Goal: Entertainment & Leisure: Consume media (video, audio)

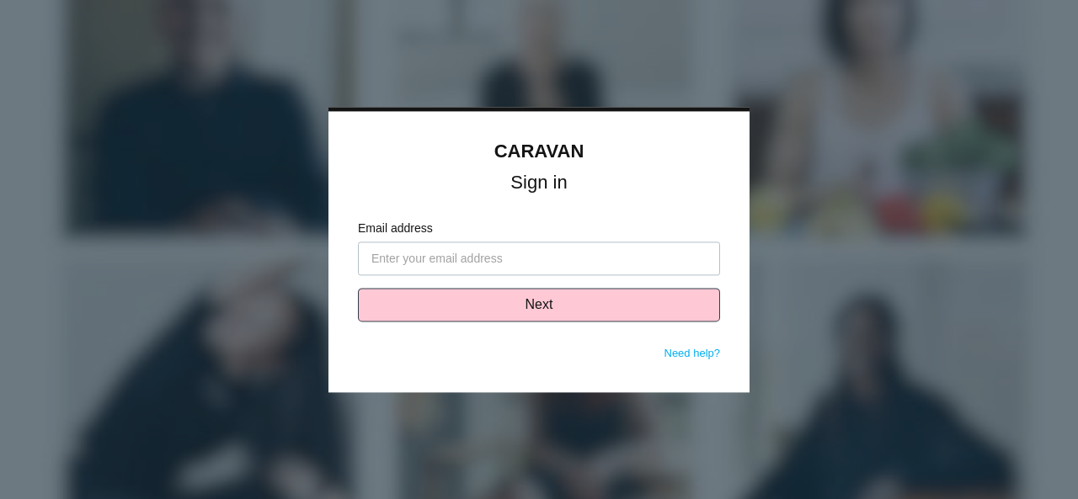
click at [438, 269] on input "Email address" at bounding box center [539, 259] width 362 height 34
click at [439, 257] on input "Email address" at bounding box center [539, 259] width 362 height 34
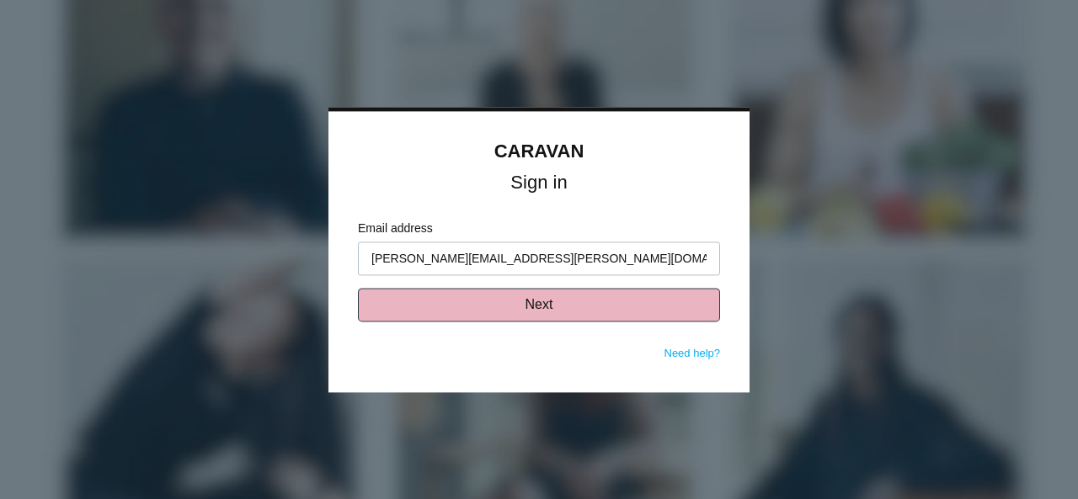
type input "sam.hartis@intpark.com"
click at [468, 305] on button "Next" at bounding box center [539, 305] width 362 height 34
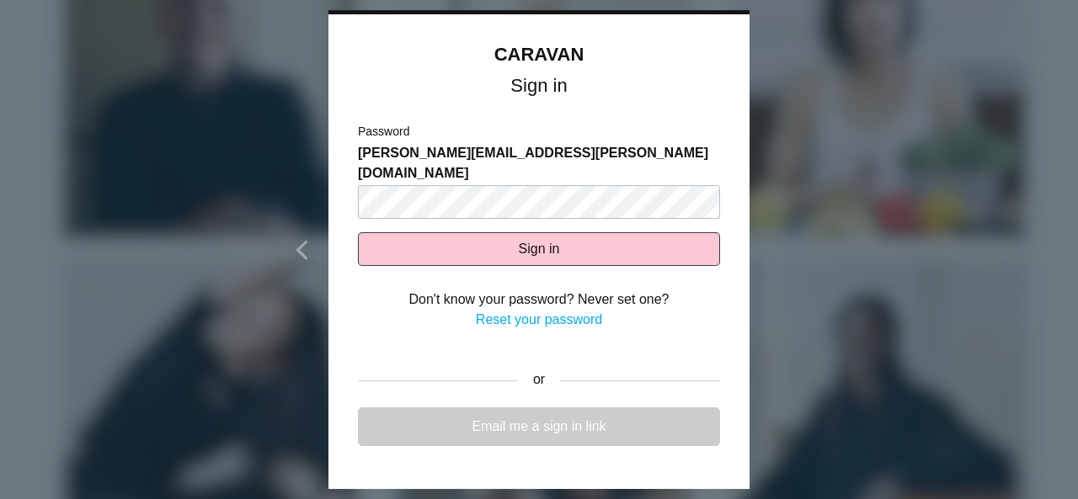
click at [530, 407] on link "Email me a sign in link" at bounding box center [539, 426] width 362 height 39
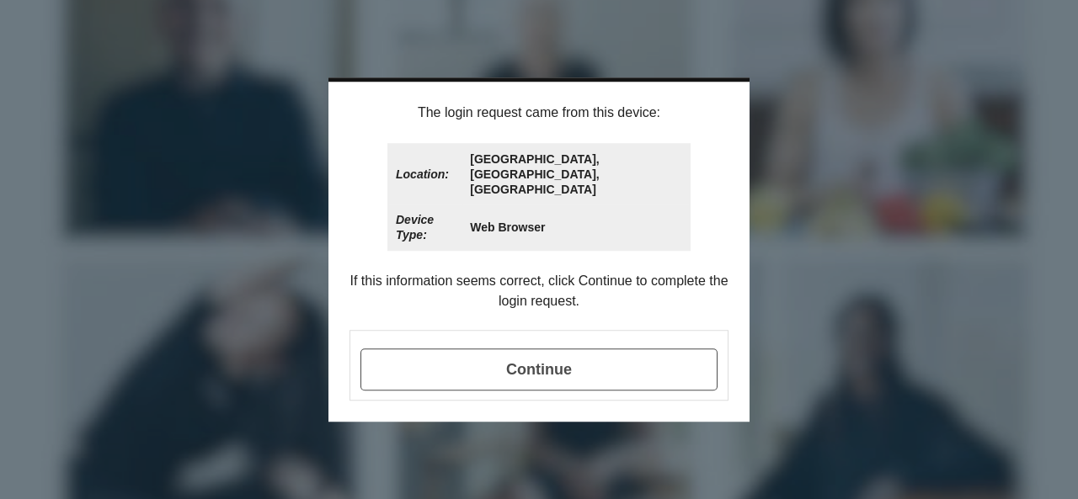
click at [550, 349] on span "Continue" at bounding box center [538, 370] width 357 height 42
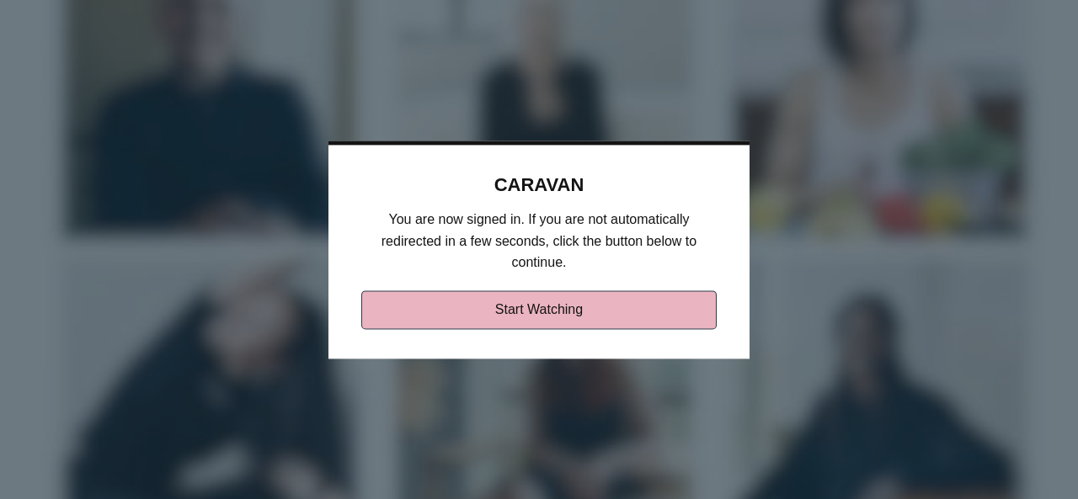
click at [535, 307] on link "Start Watching" at bounding box center [539, 309] width 356 height 39
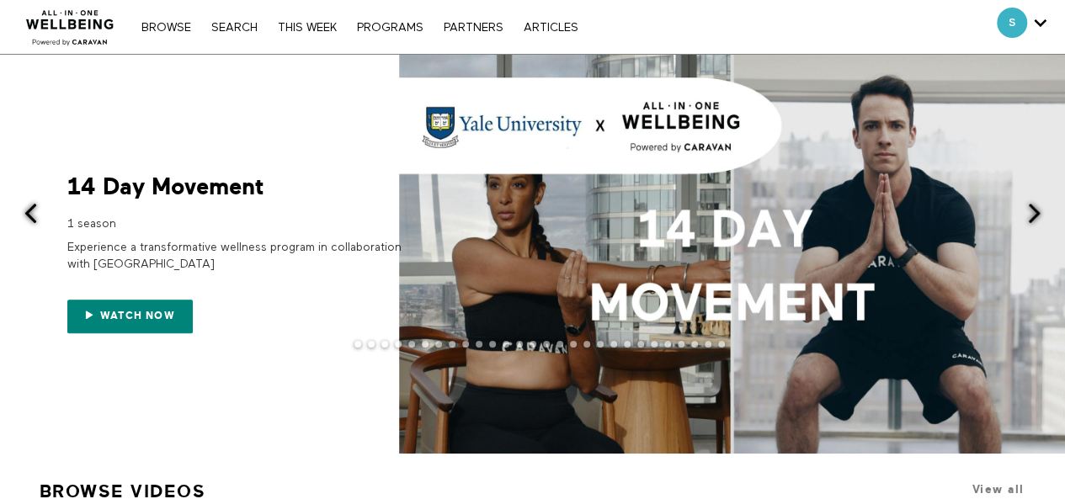
click at [1033, 206] on span at bounding box center [1034, 213] width 21 height 21
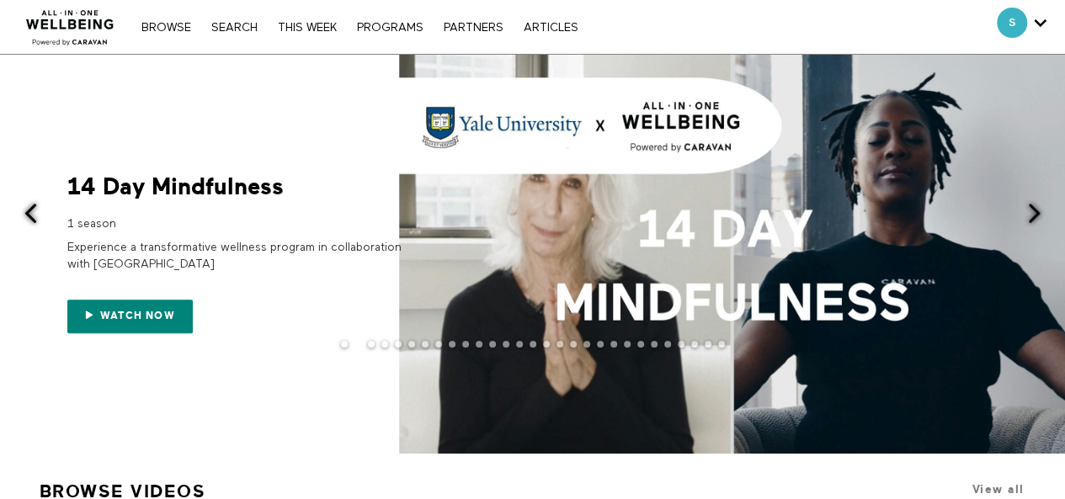
click at [1033, 206] on span at bounding box center [1034, 213] width 21 height 21
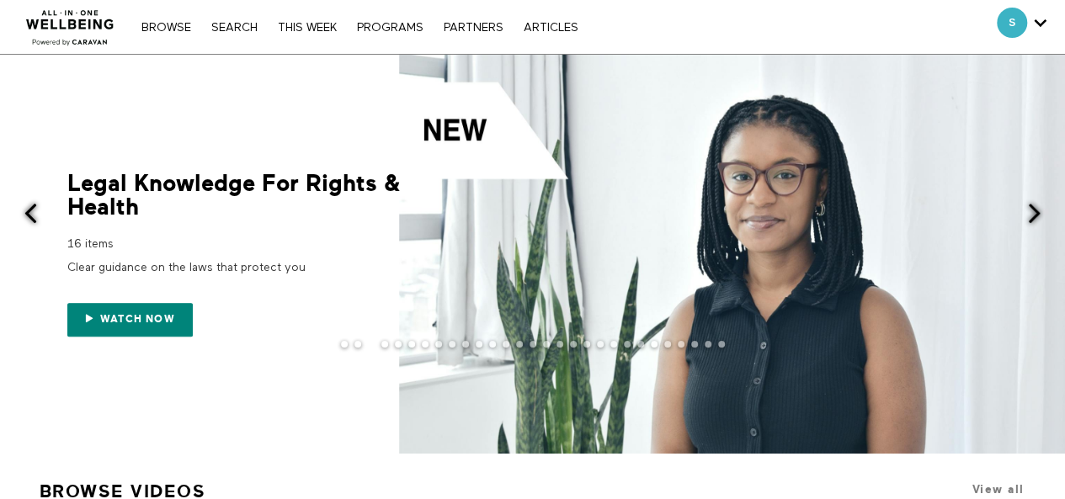
click at [1033, 206] on span at bounding box center [1034, 213] width 21 height 21
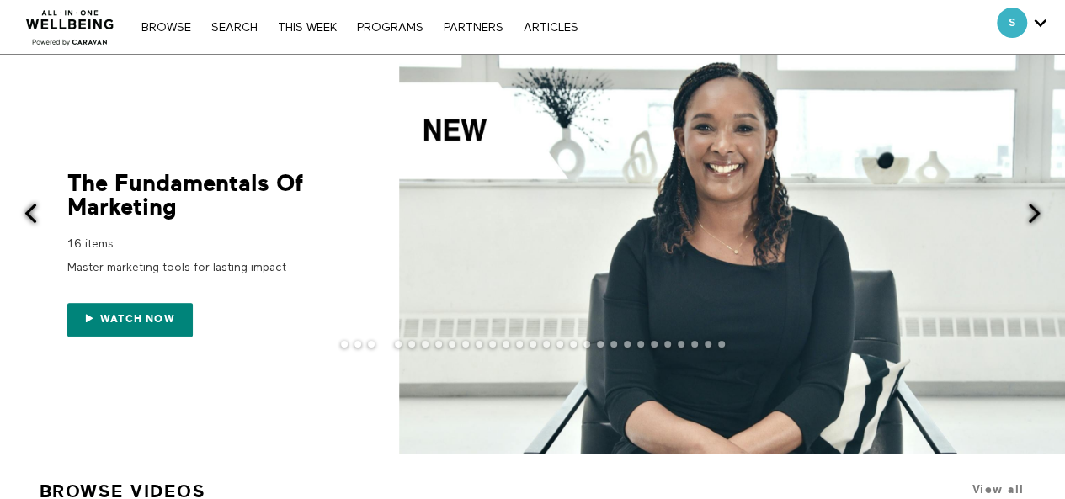
click at [1033, 206] on span at bounding box center [1034, 213] width 21 height 21
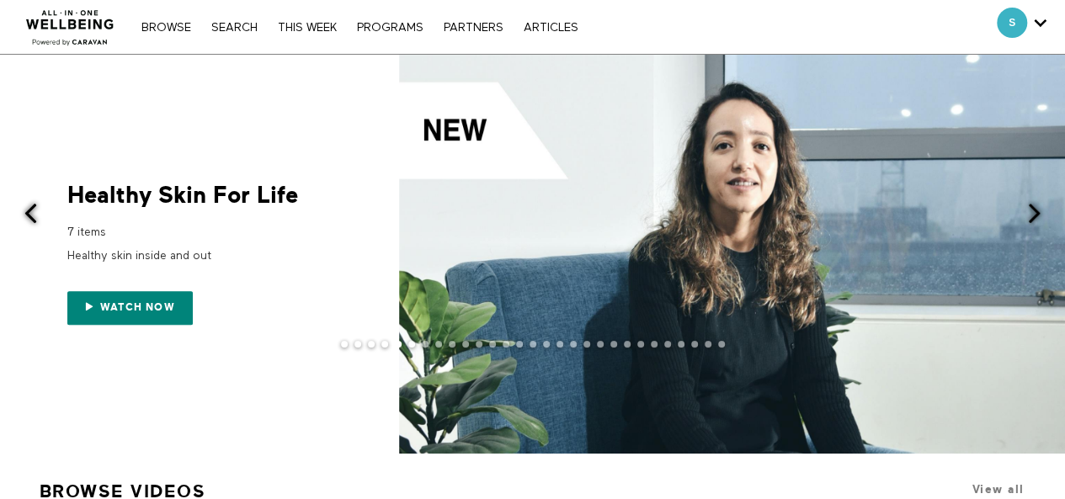
click at [1033, 206] on span at bounding box center [1034, 213] width 21 height 21
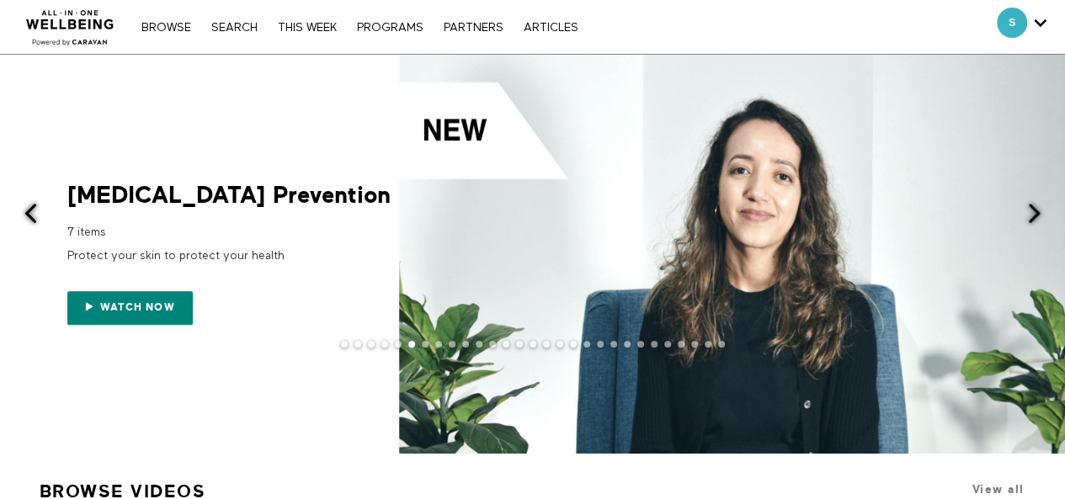
click at [1033, 206] on span at bounding box center [1034, 213] width 21 height 21
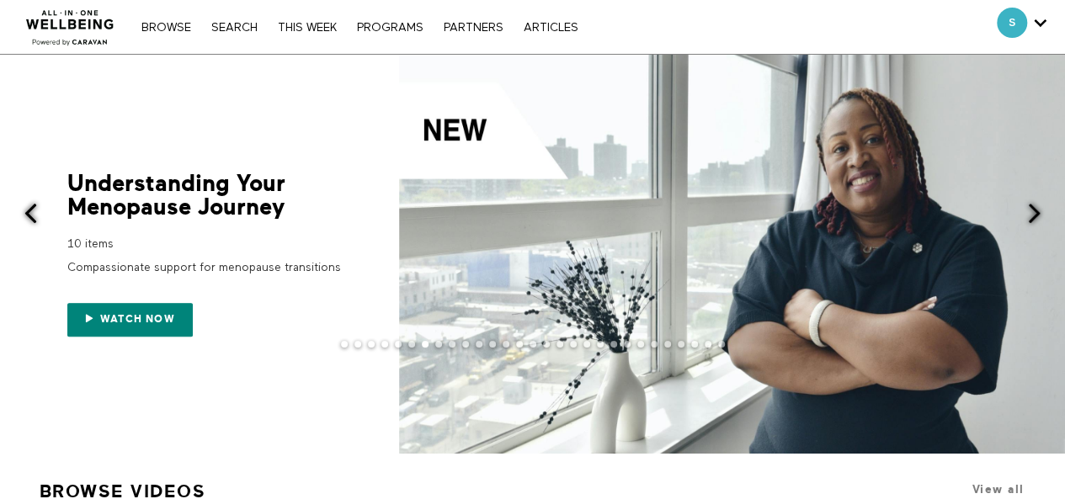
click at [1033, 206] on span at bounding box center [1034, 213] width 21 height 21
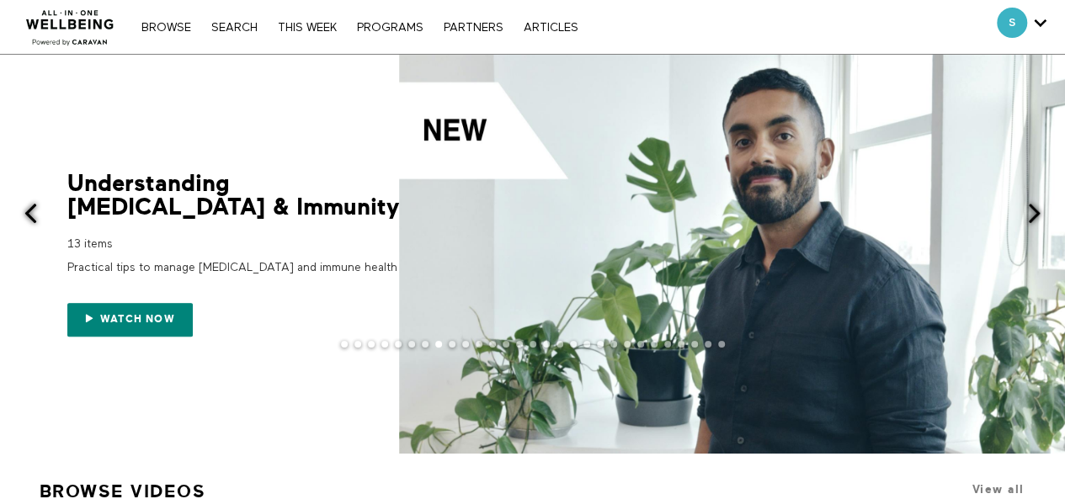
click at [1033, 206] on span at bounding box center [1034, 213] width 21 height 21
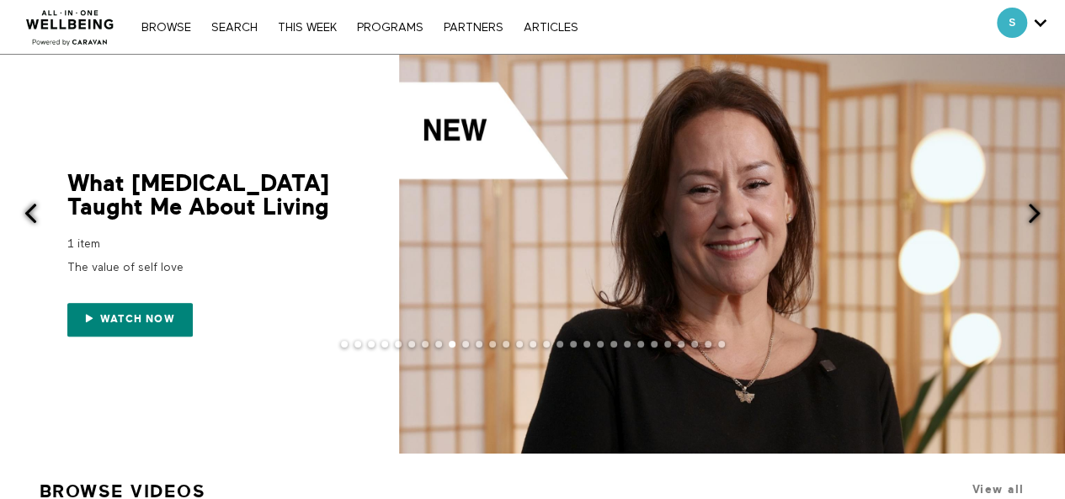
click at [1033, 206] on span at bounding box center [1034, 213] width 21 height 21
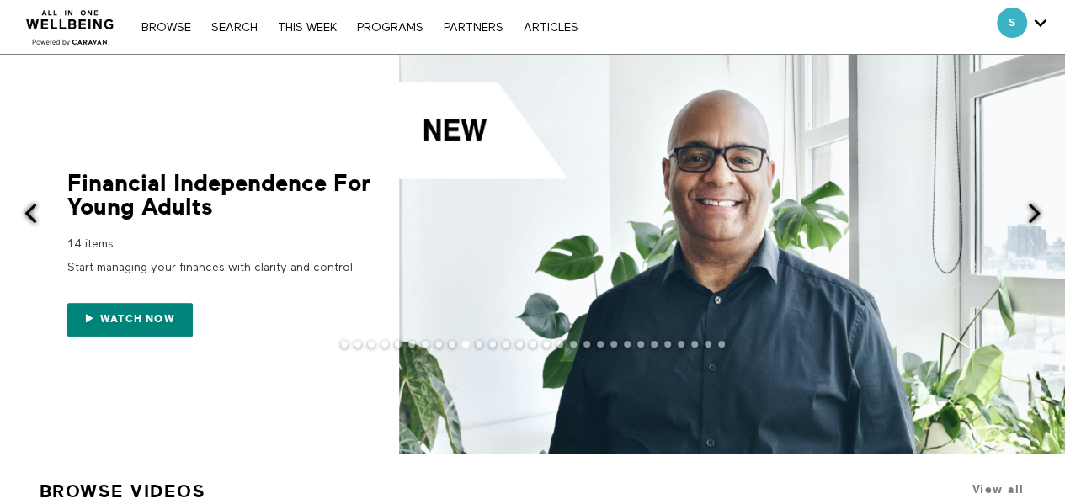
click at [1033, 206] on span at bounding box center [1034, 213] width 21 height 21
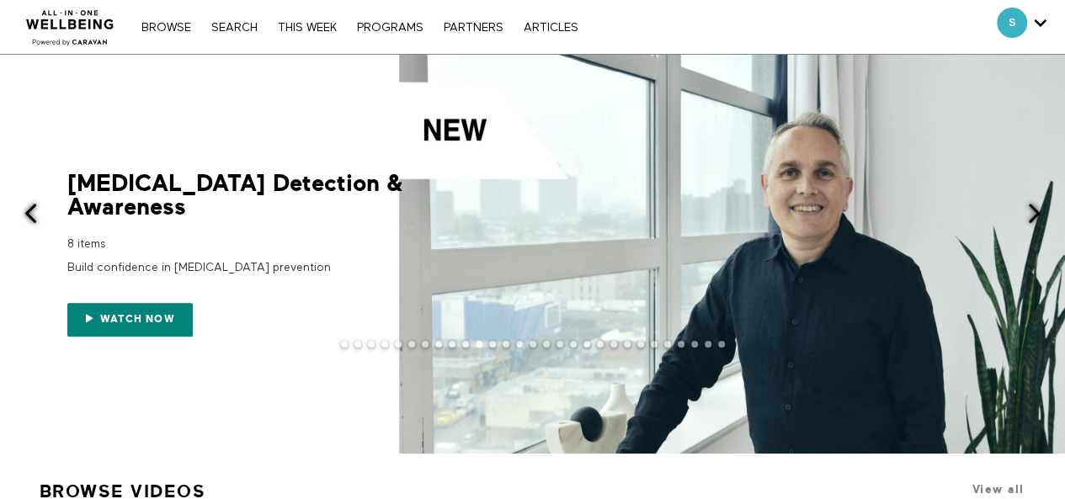
click at [1033, 206] on span at bounding box center [1034, 213] width 21 height 21
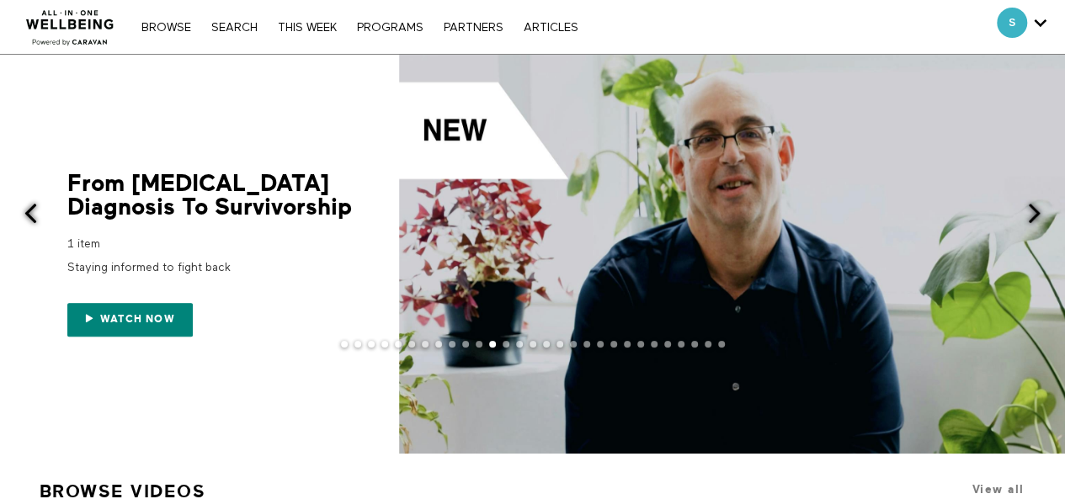
click at [1033, 206] on span at bounding box center [1034, 213] width 21 height 21
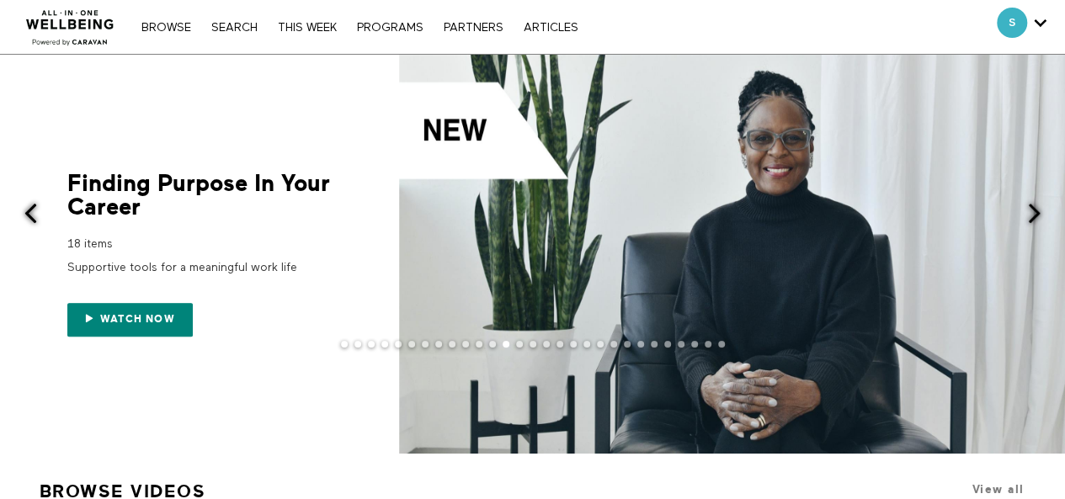
click at [1033, 206] on span at bounding box center [1034, 213] width 21 height 21
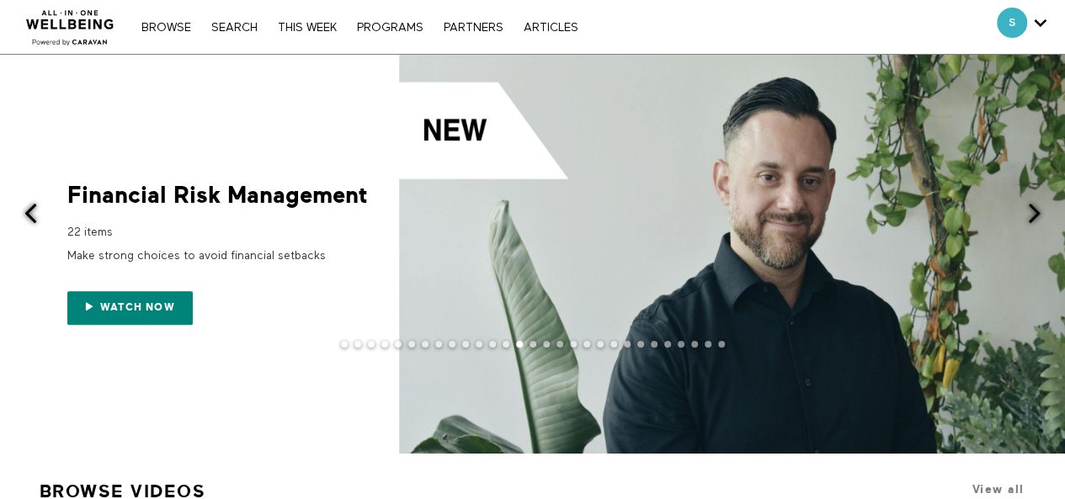
click at [1033, 206] on span at bounding box center [1034, 213] width 21 height 21
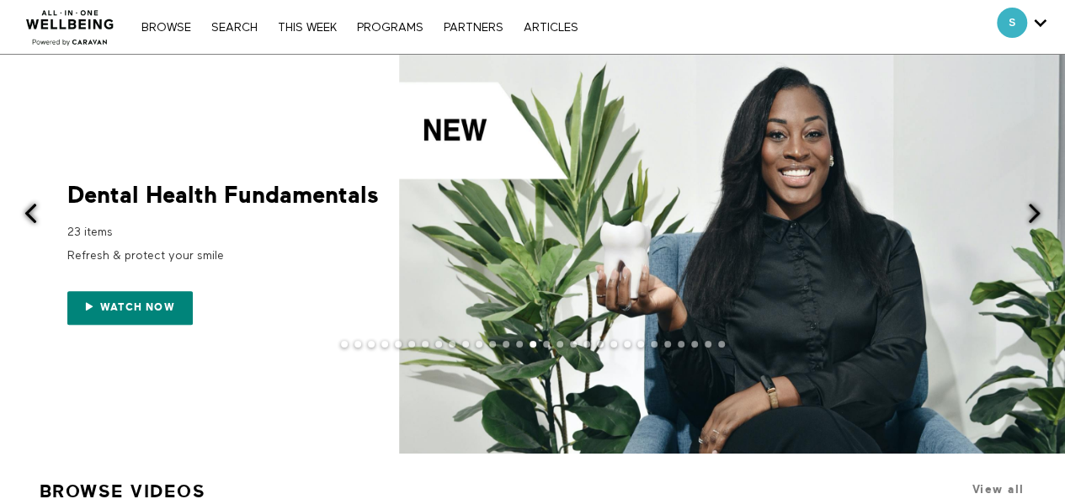
click at [1033, 206] on span at bounding box center [1034, 213] width 21 height 21
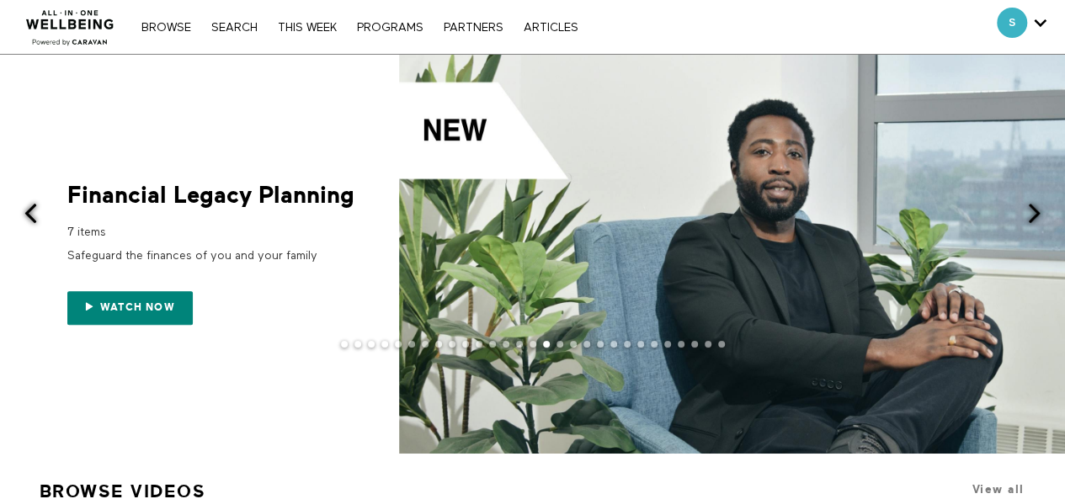
click at [1033, 206] on span at bounding box center [1034, 213] width 21 height 21
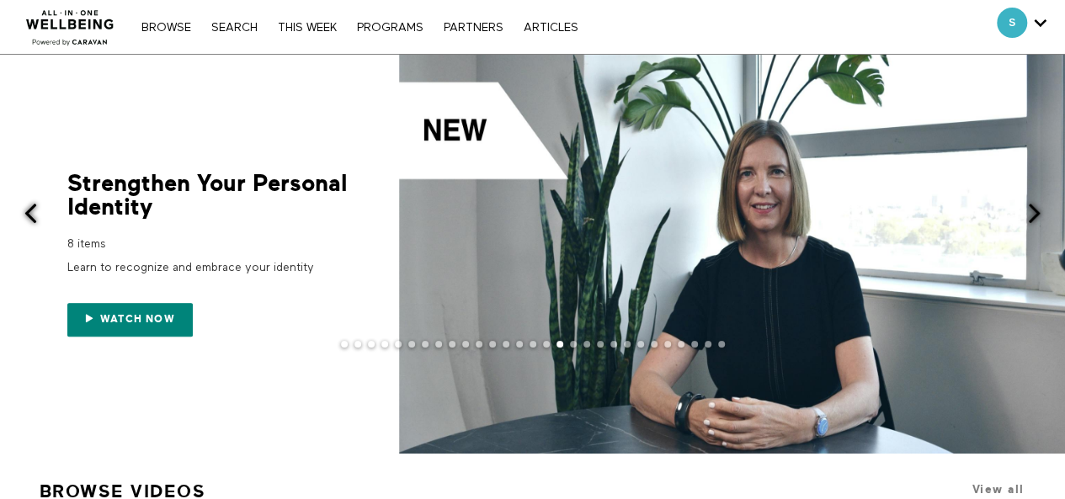
click at [1033, 206] on span at bounding box center [1034, 213] width 21 height 21
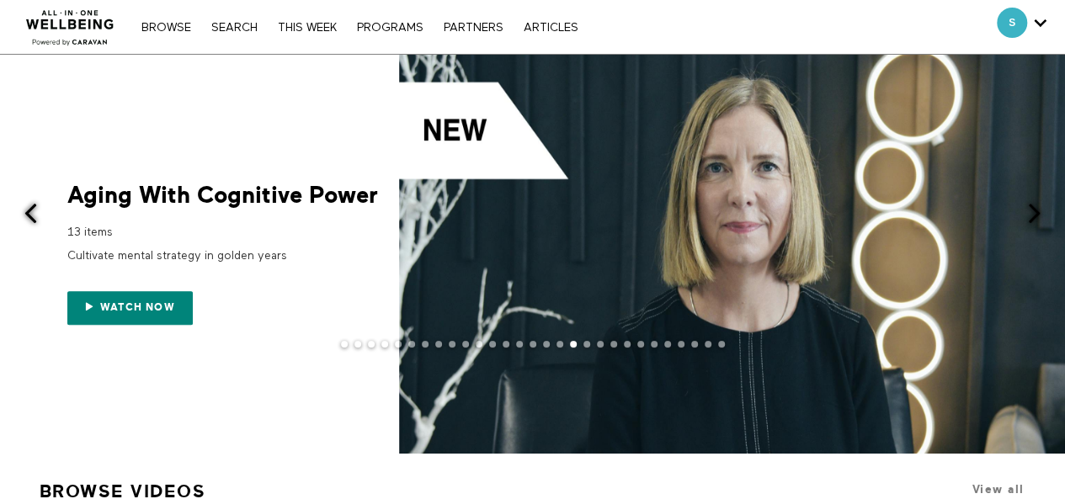
click at [1033, 206] on span at bounding box center [1034, 213] width 21 height 21
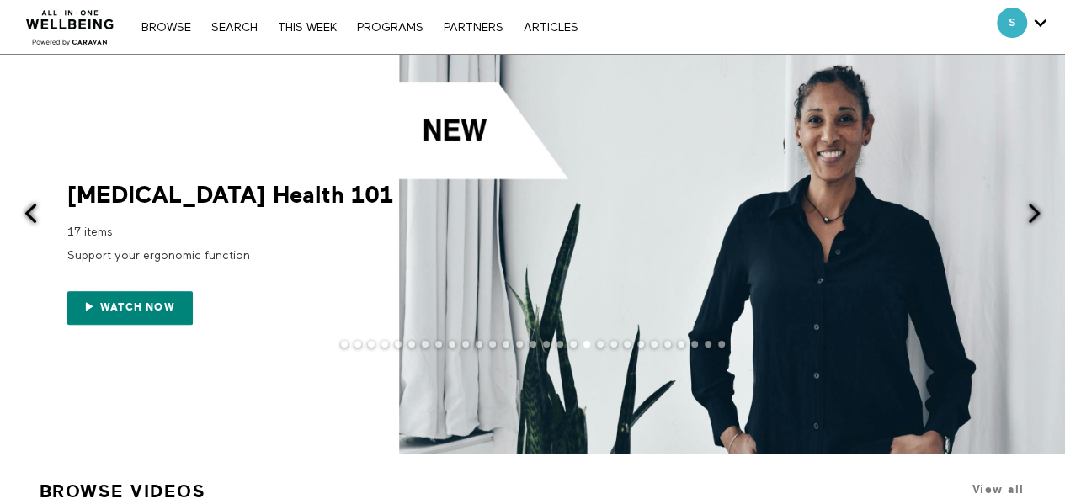
click at [1033, 206] on span at bounding box center [1034, 213] width 21 height 21
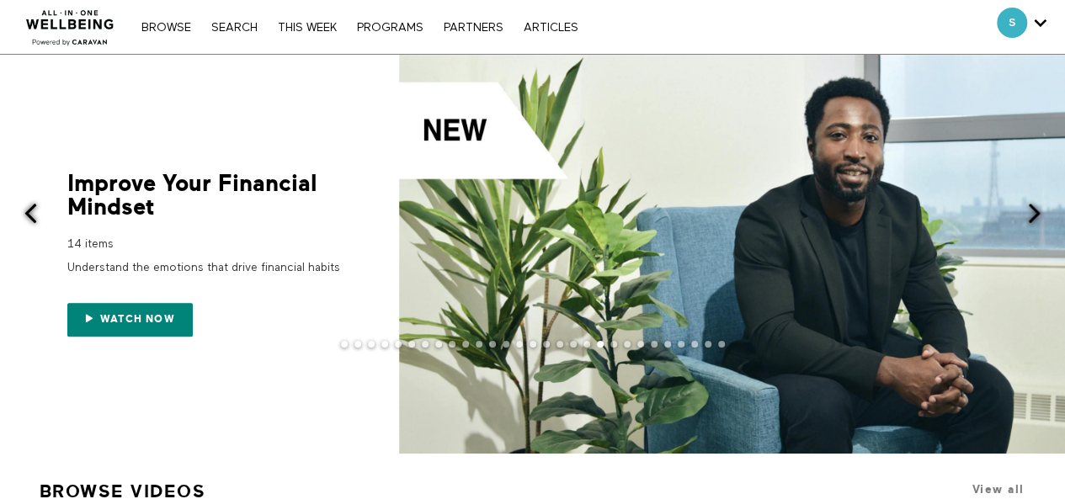
click at [1033, 206] on span at bounding box center [1034, 213] width 21 height 21
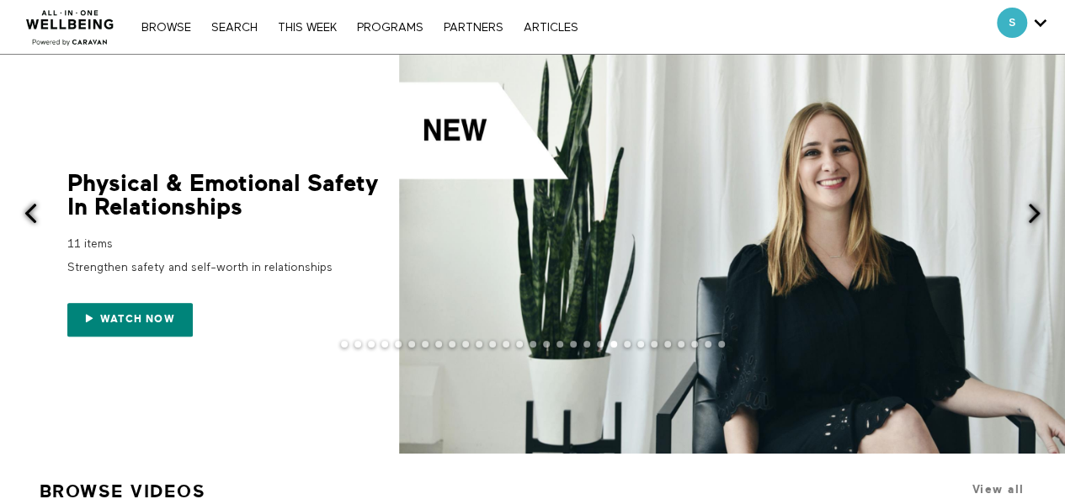
click at [1033, 206] on span at bounding box center [1034, 213] width 21 height 21
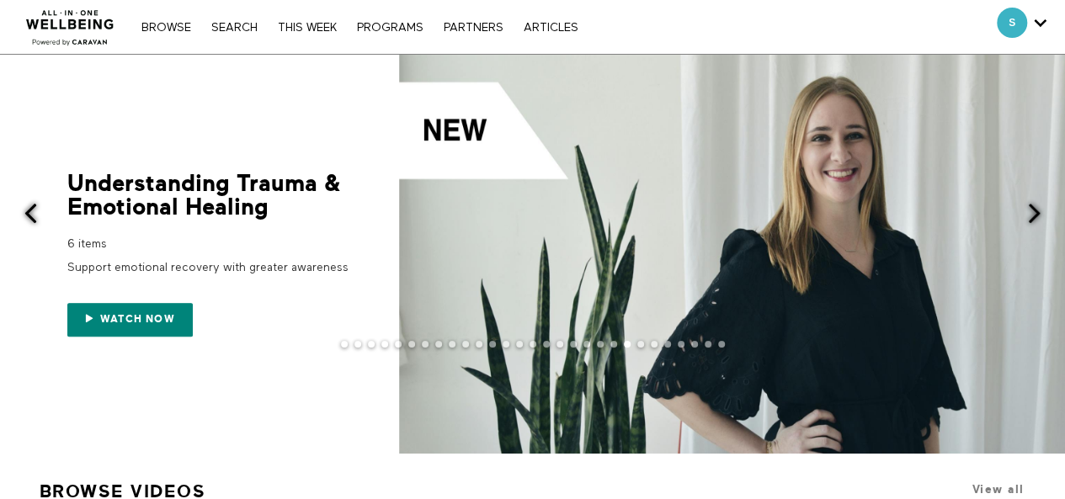
click at [1033, 206] on span at bounding box center [1034, 213] width 21 height 21
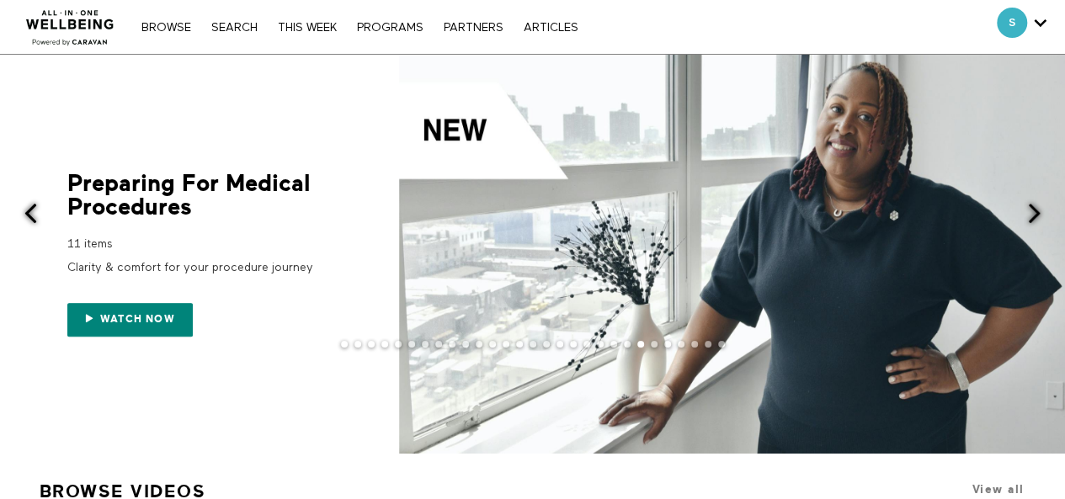
click at [1033, 206] on span at bounding box center [1034, 213] width 21 height 21
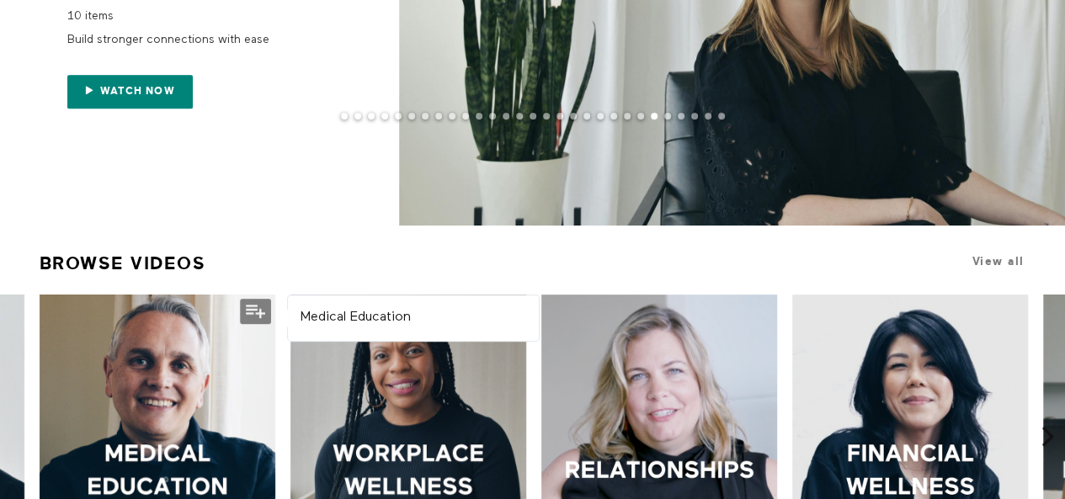
scroll to position [168, 0]
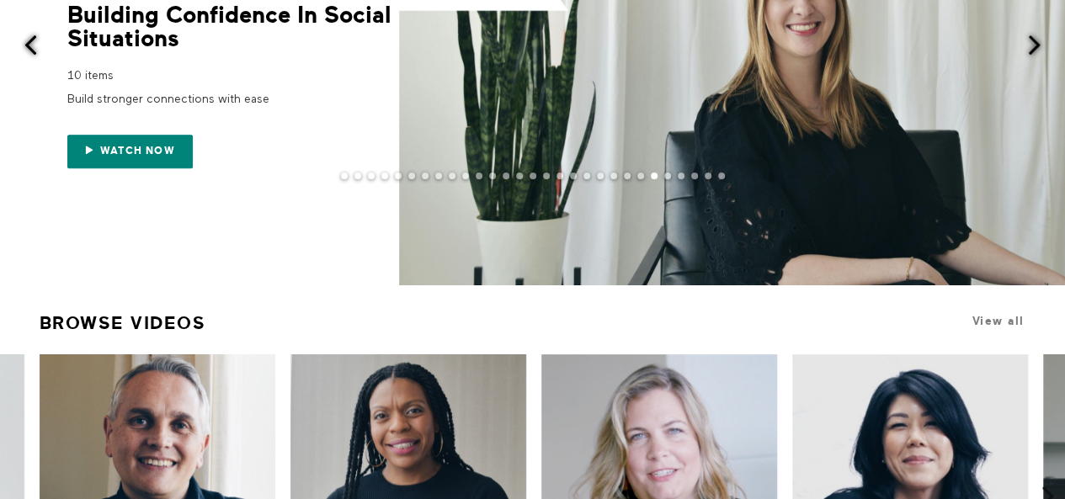
click at [29, 48] on span at bounding box center [30, 45] width 21 height 21
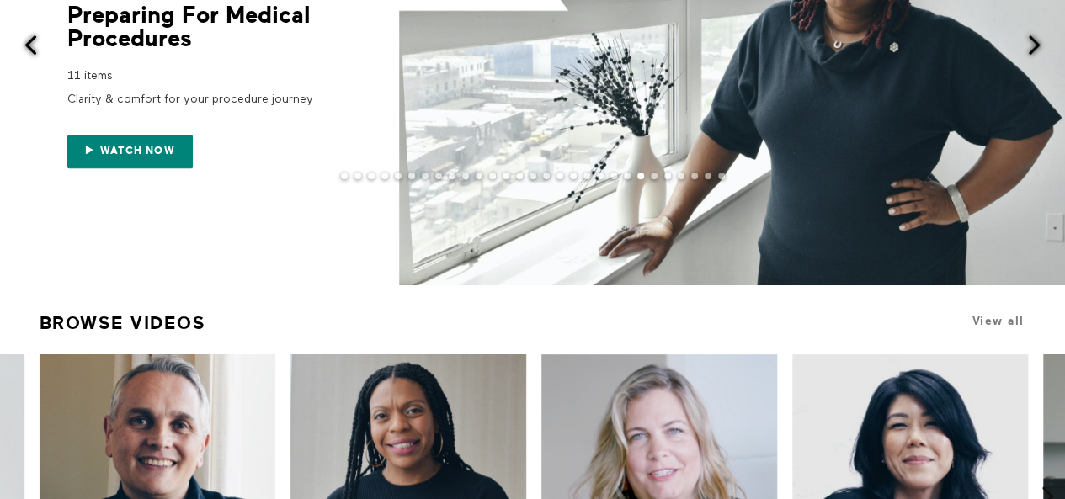
click at [29, 48] on span at bounding box center [30, 45] width 21 height 21
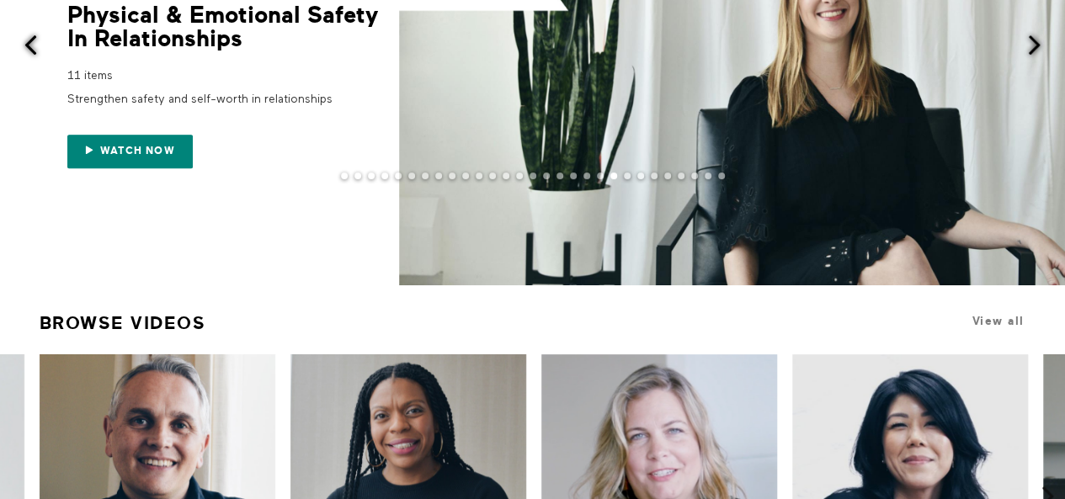
click at [29, 48] on span at bounding box center [30, 45] width 21 height 21
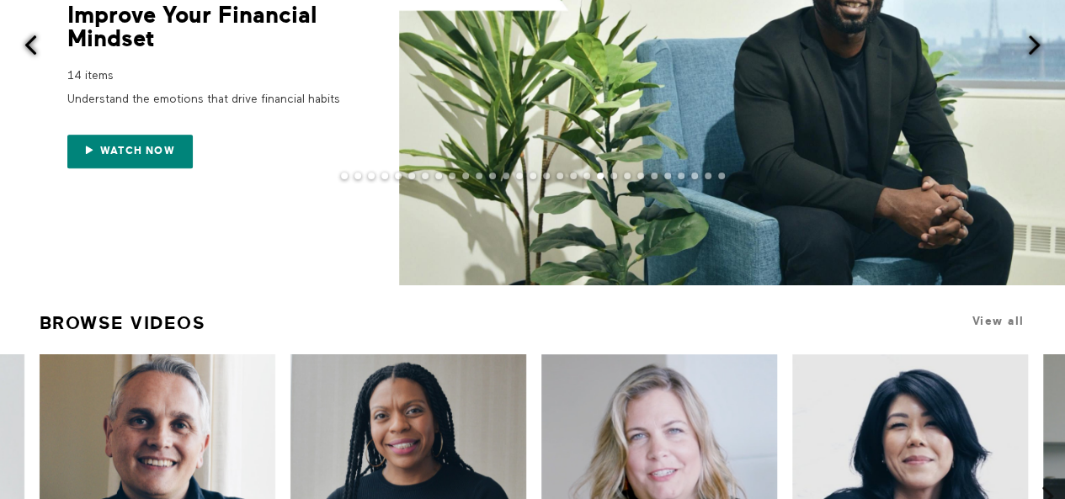
click at [29, 48] on span at bounding box center [30, 45] width 21 height 21
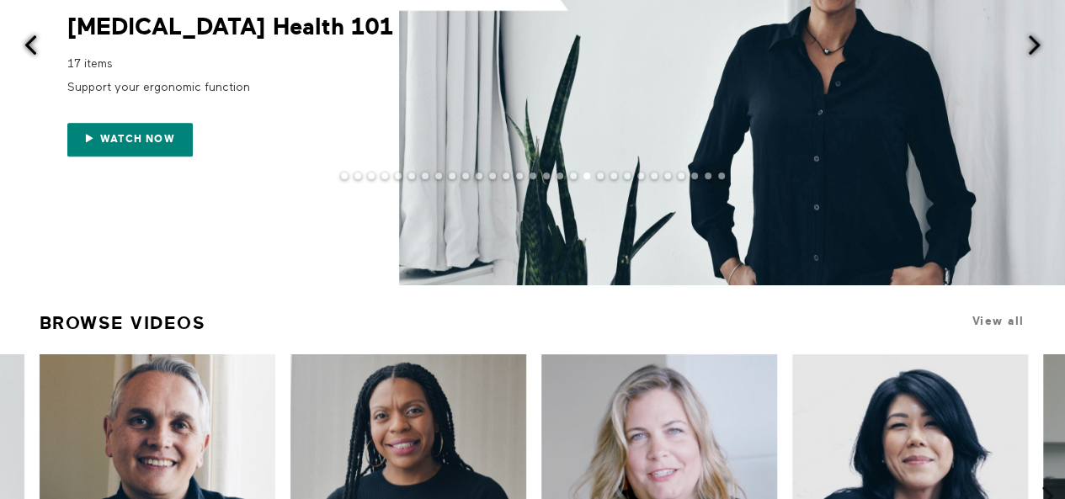
click at [29, 48] on span at bounding box center [30, 45] width 21 height 21
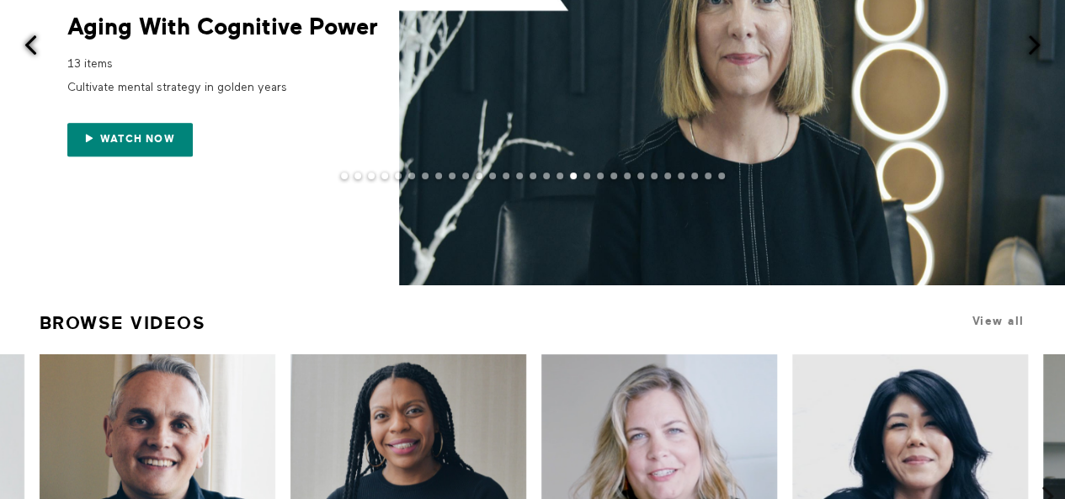
click at [29, 48] on span at bounding box center [30, 45] width 21 height 21
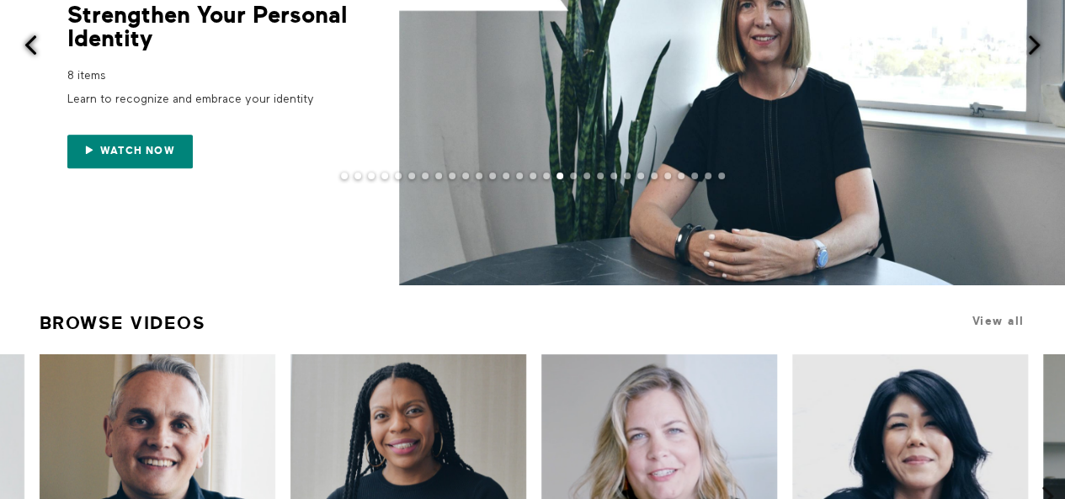
click at [29, 48] on span at bounding box center [30, 45] width 21 height 21
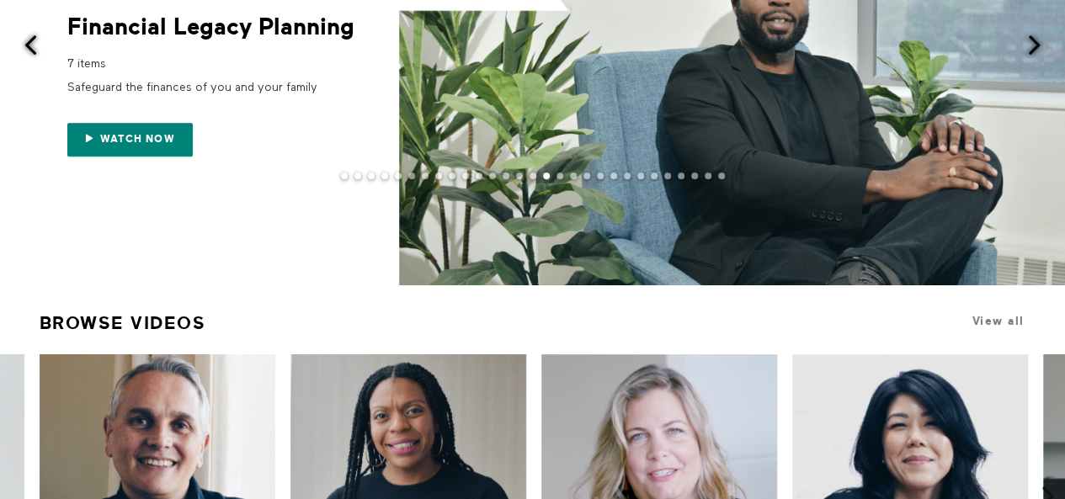
click at [29, 48] on span at bounding box center [30, 45] width 21 height 21
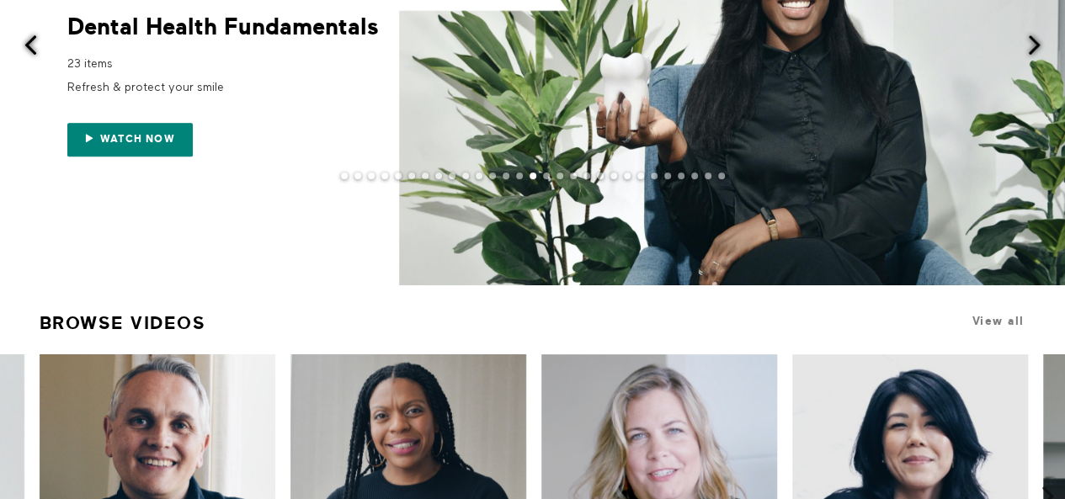
click at [27, 48] on span at bounding box center [30, 45] width 21 height 21
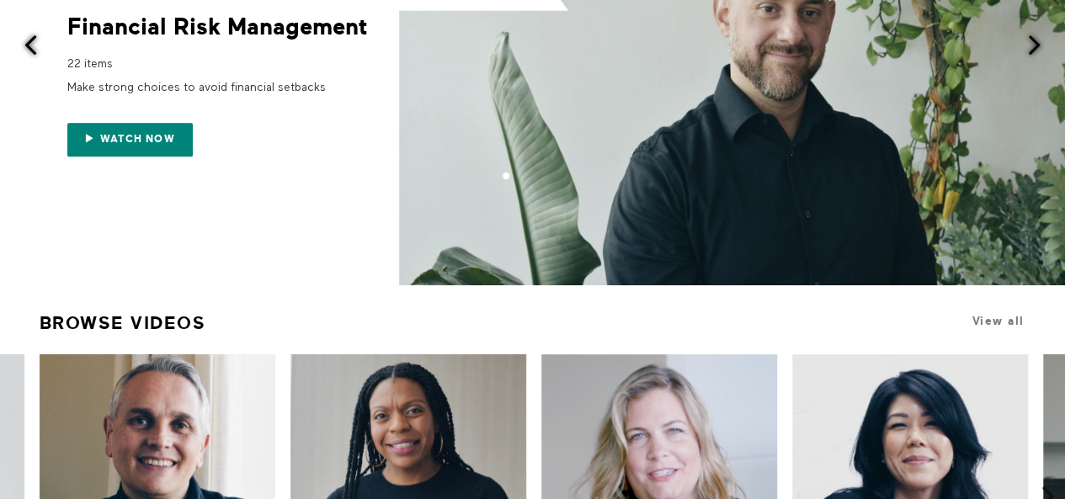
click at [27, 48] on span at bounding box center [30, 45] width 21 height 21
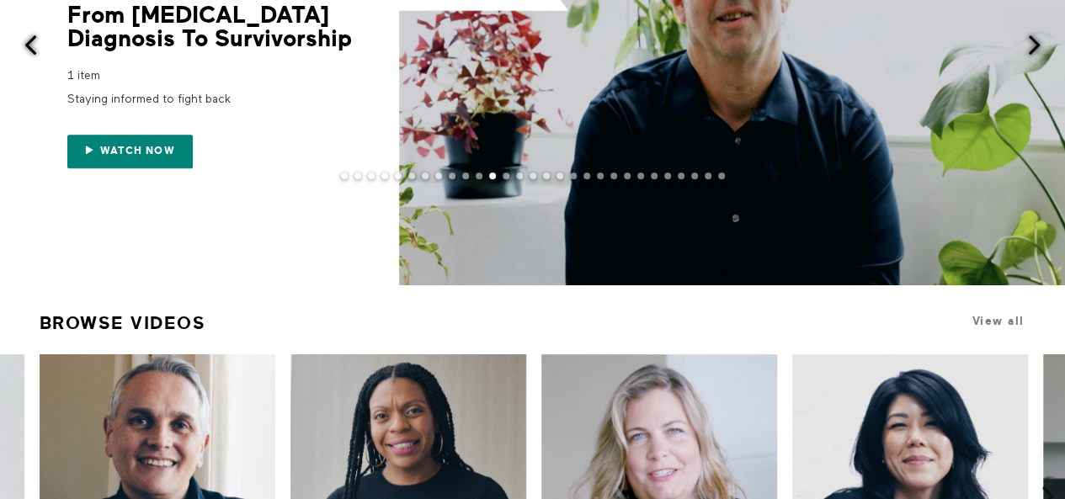
click at [27, 48] on span at bounding box center [30, 45] width 21 height 21
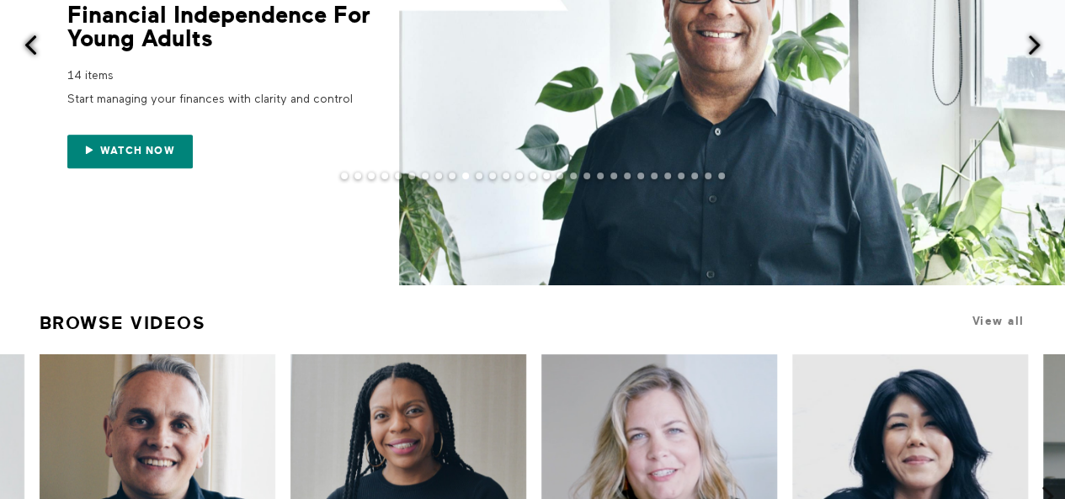
click at [27, 48] on span at bounding box center [30, 45] width 21 height 21
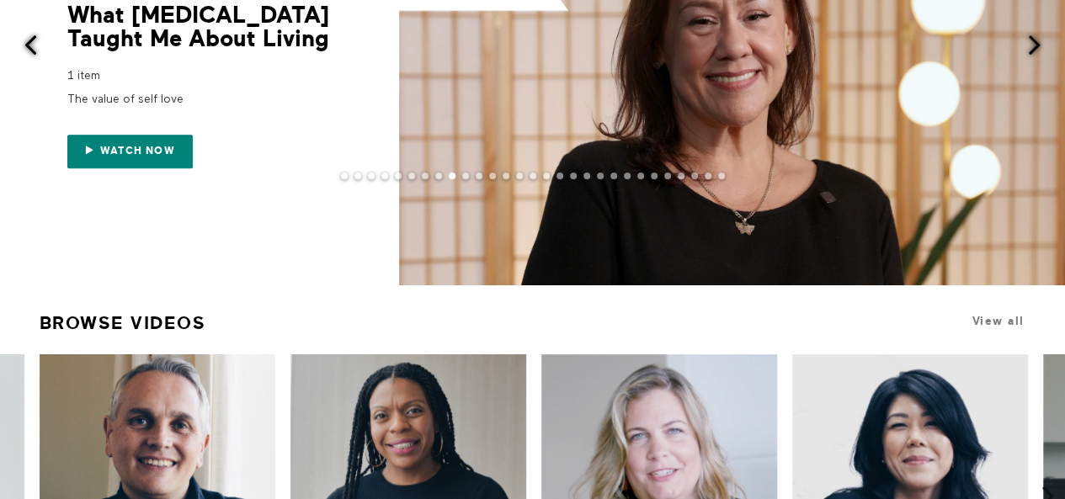
click at [27, 48] on span at bounding box center [30, 45] width 21 height 21
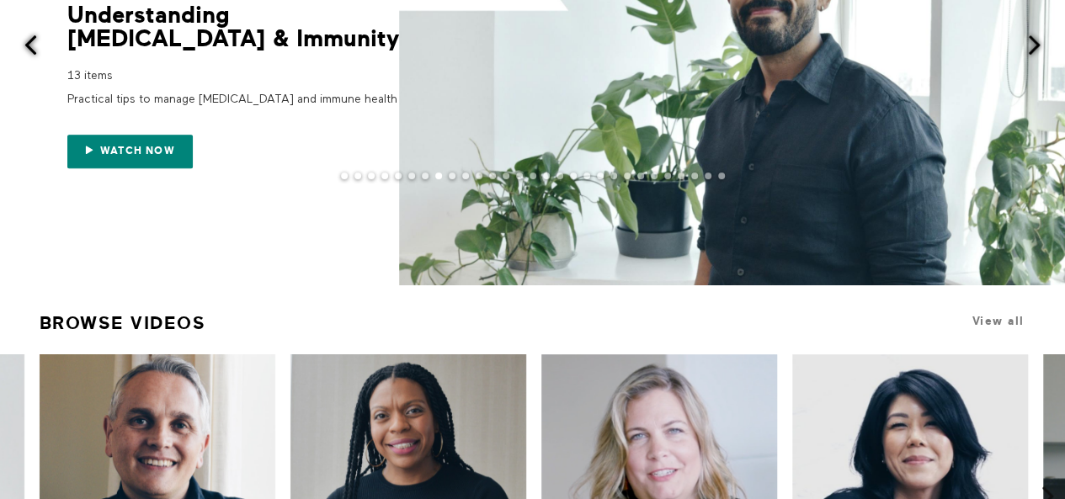
click at [27, 48] on span at bounding box center [30, 45] width 21 height 21
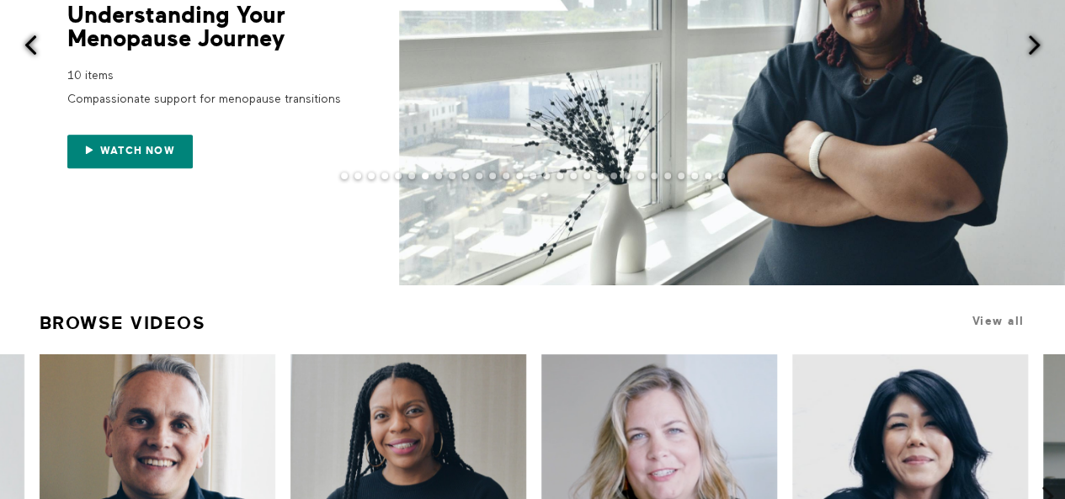
click at [27, 48] on span at bounding box center [30, 45] width 21 height 21
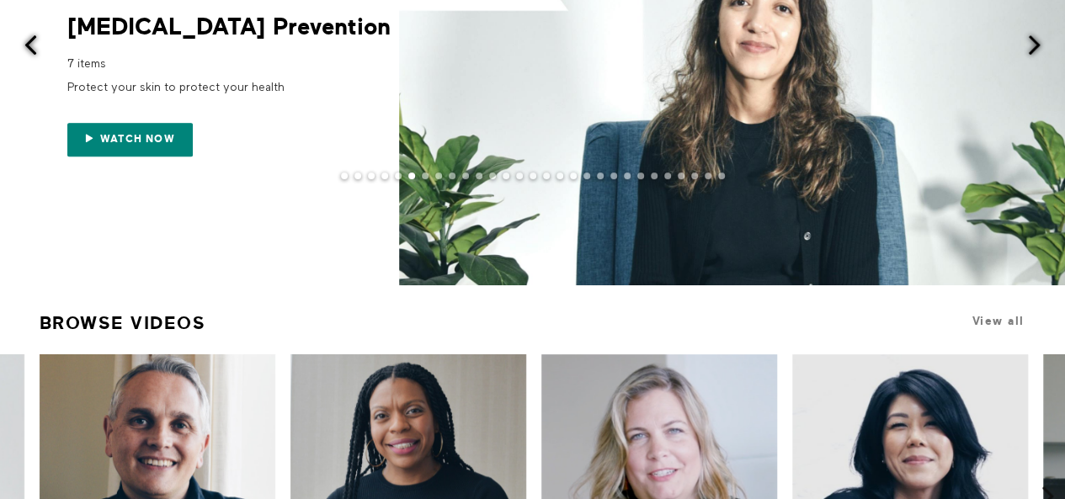
click at [27, 48] on span at bounding box center [30, 45] width 21 height 21
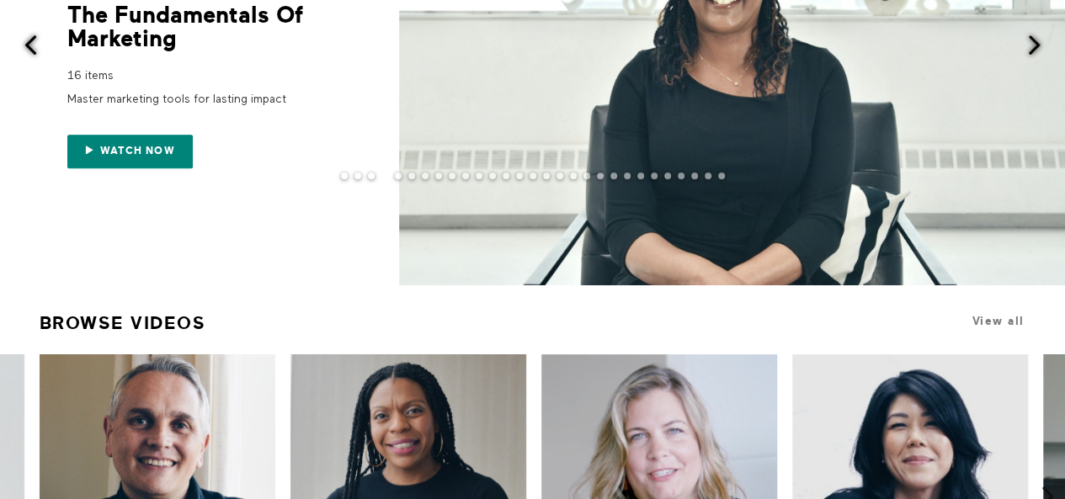
click at [27, 48] on span at bounding box center [30, 45] width 21 height 21
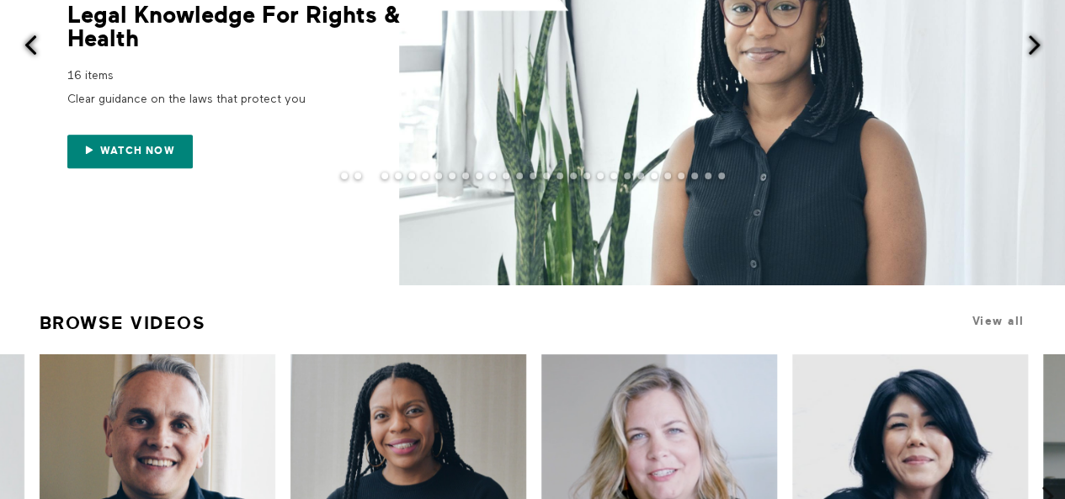
click at [27, 48] on span at bounding box center [30, 45] width 21 height 21
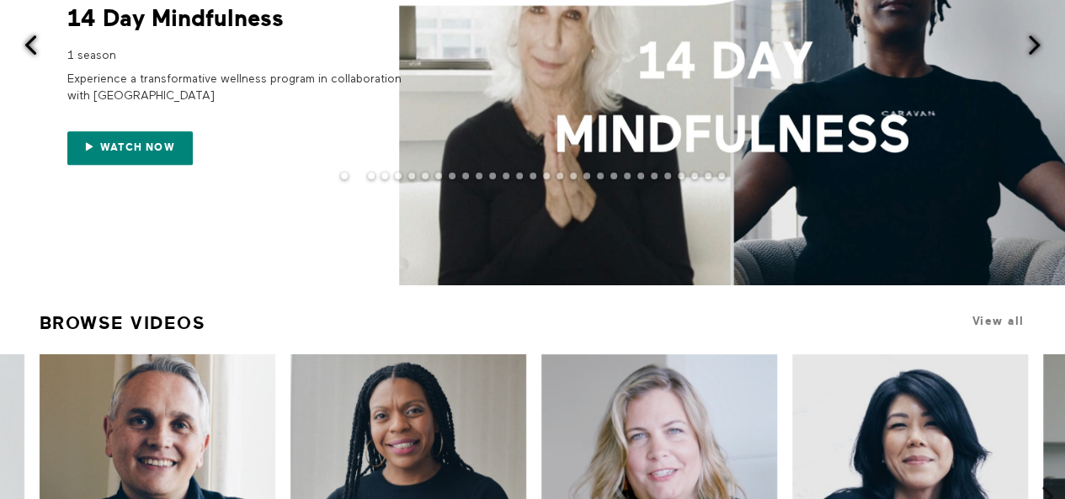
click at [27, 47] on span at bounding box center [30, 45] width 21 height 21
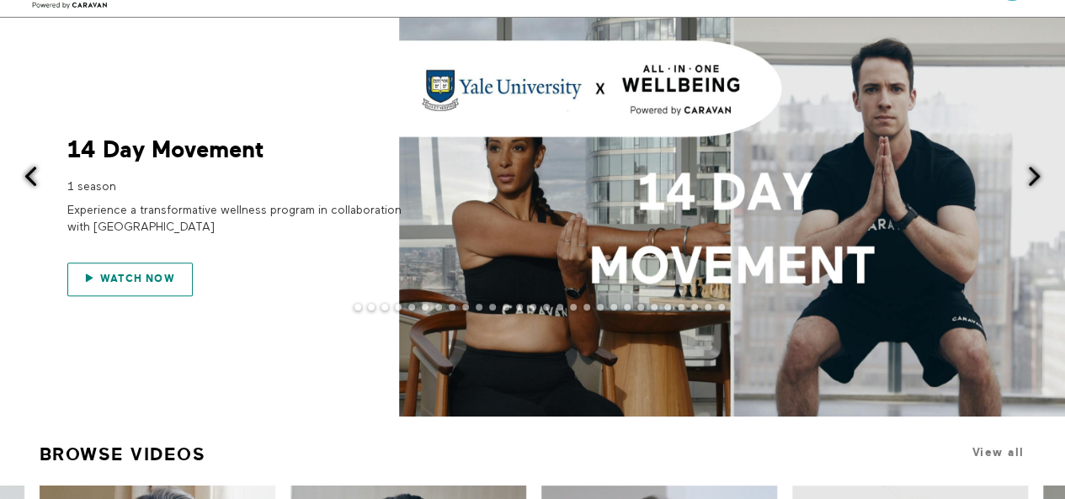
scroll to position [0, 0]
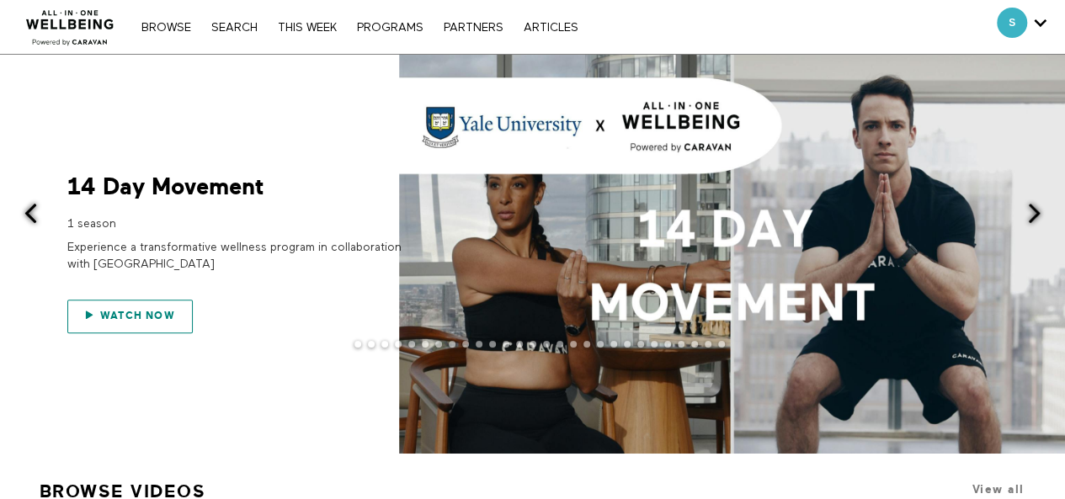
click at [125, 314] on span "Watch now" at bounding box center [137, 316] width 75 height 12
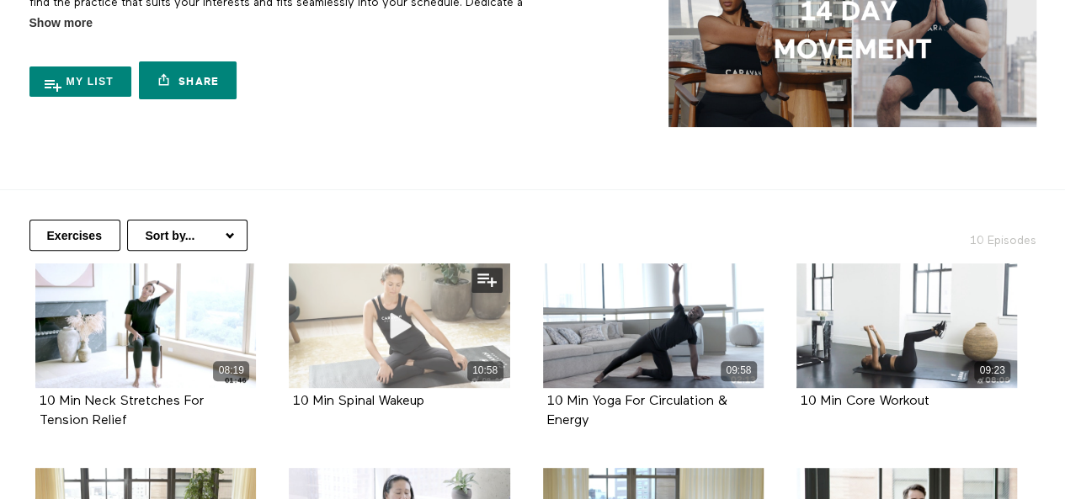
scroll to position [253, 0]
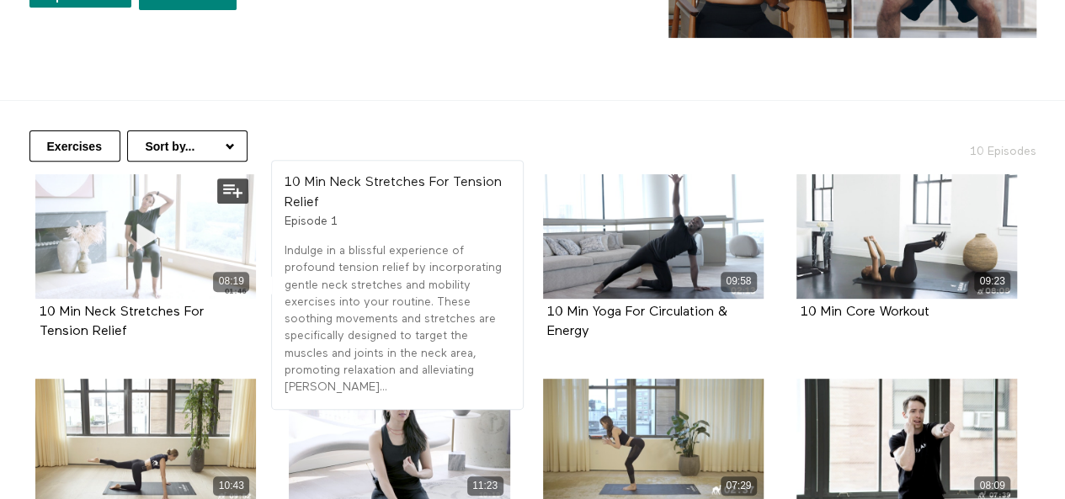
click at [145, 237] on icon at bounding box center [145, 235] width 51 height 29
